Goal: Check status: Check status

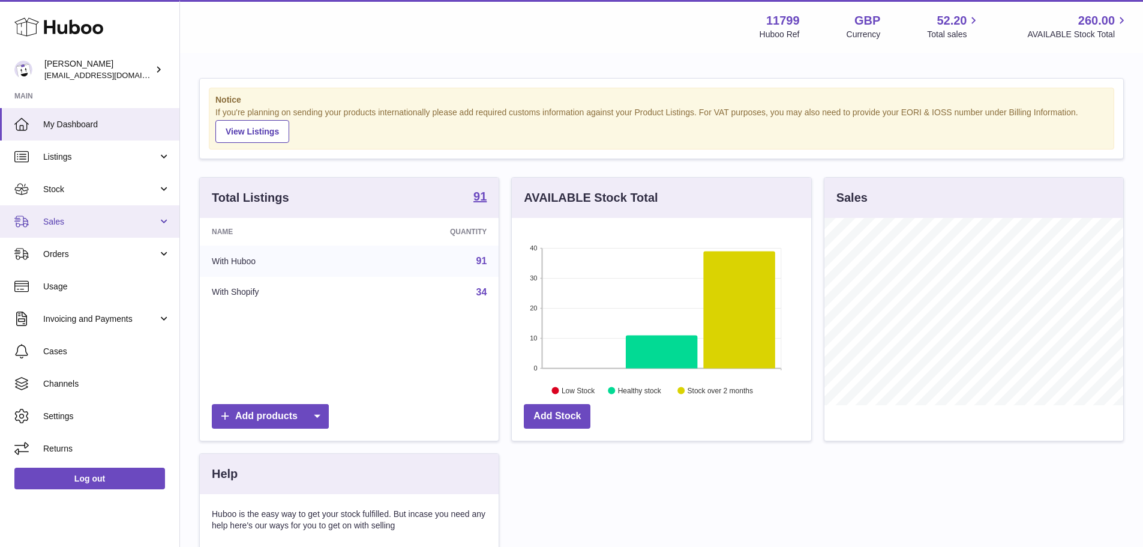
scroll to position [187, 299]
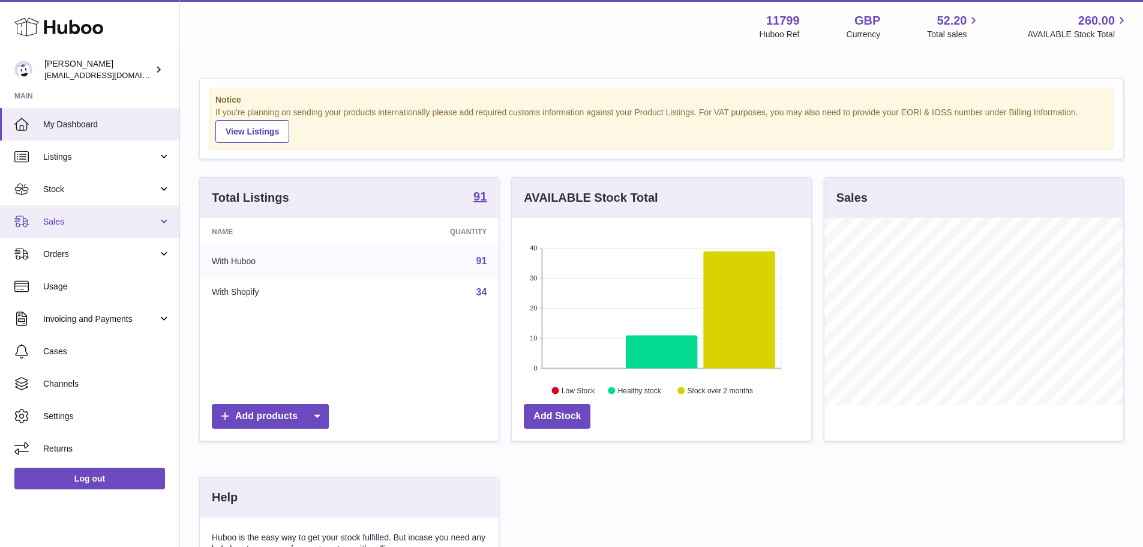
click at [137, 223] on span "Sales" at bounding box center [100, 221] width 115 height 11
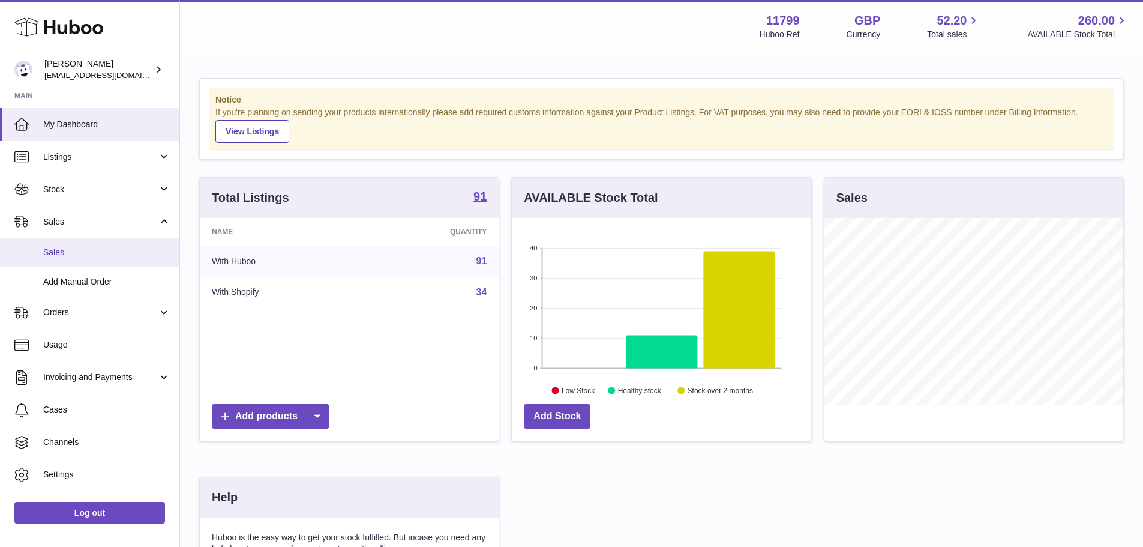
click at [108, 243] on link "Sales" at bounding box center [89, 252] width 179 height 29
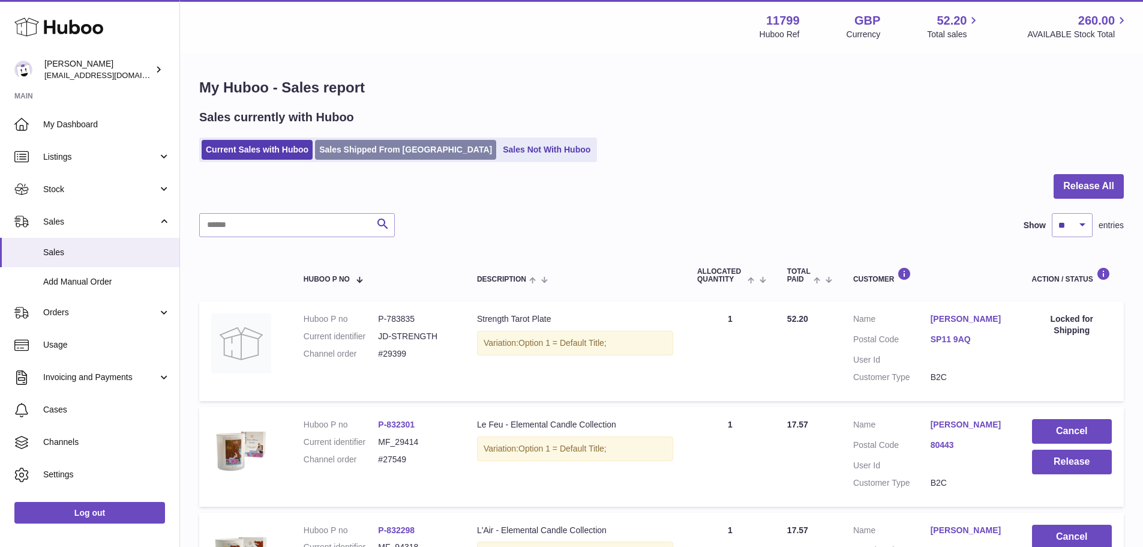
click at [352, 155] on link "Sales Shipped From Huboo" at bounding box center [405, 150] width 181 height 20
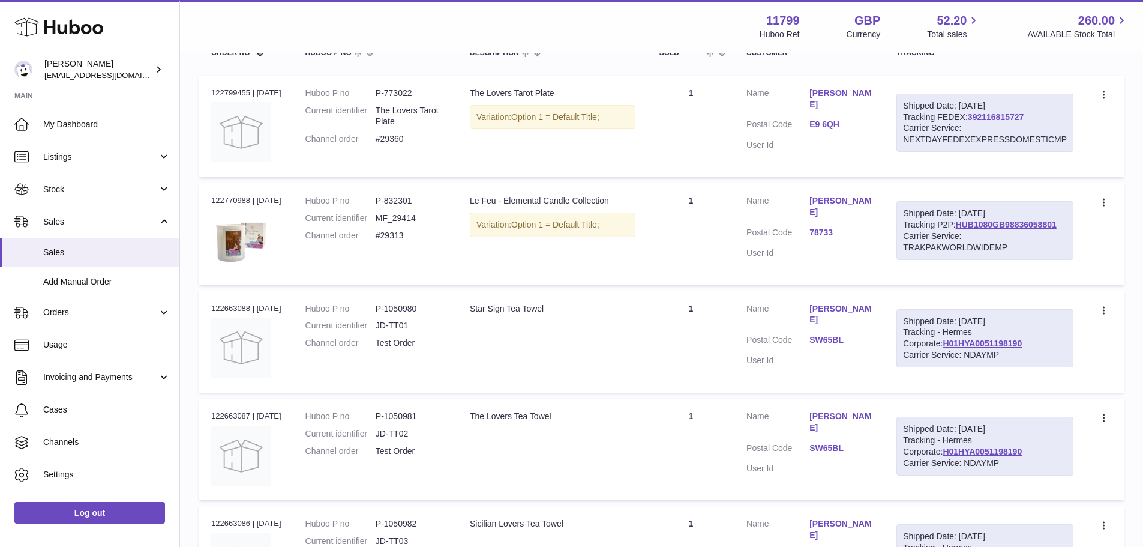
scroll to position [240, 0]
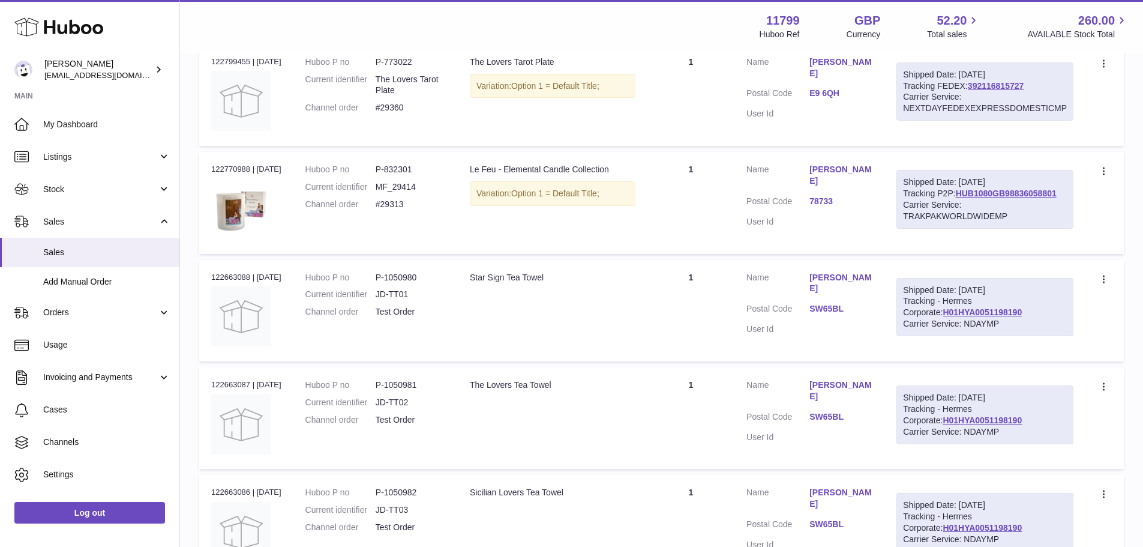
drag, startPoint x: 480, startPoint y: 282, endPoint x: 561, endPoint y: 281, distance: 81.0
click at [561, 281] on div "Star Sign Tea Towel" at bounding box center [553, 277] width 166 height 11
copy div "Star Sign Tea Towel"
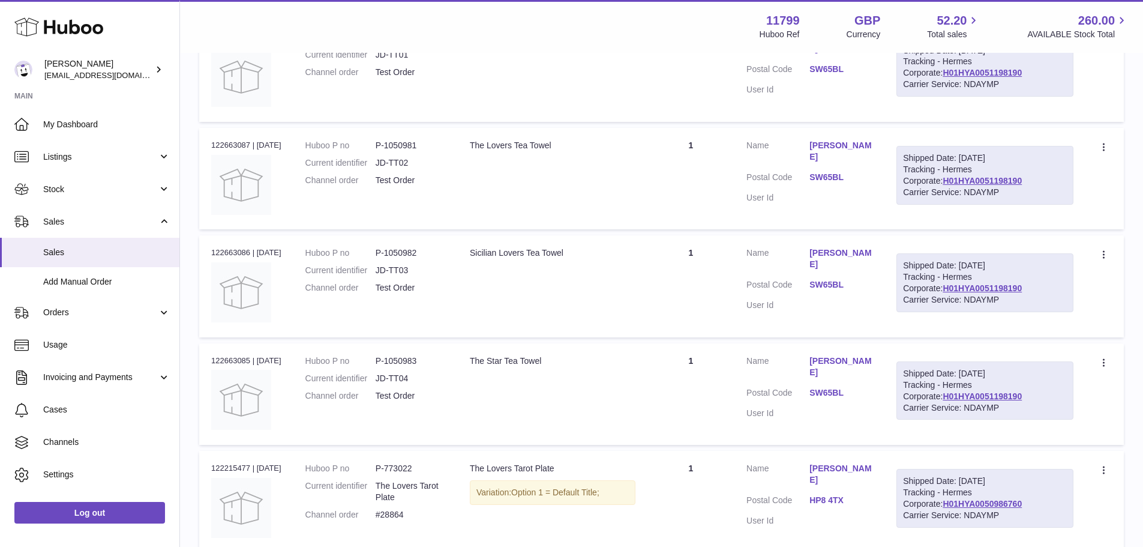
scroll to position [480, 0]
